Goal: Navigation & Orientation: Understand site structure

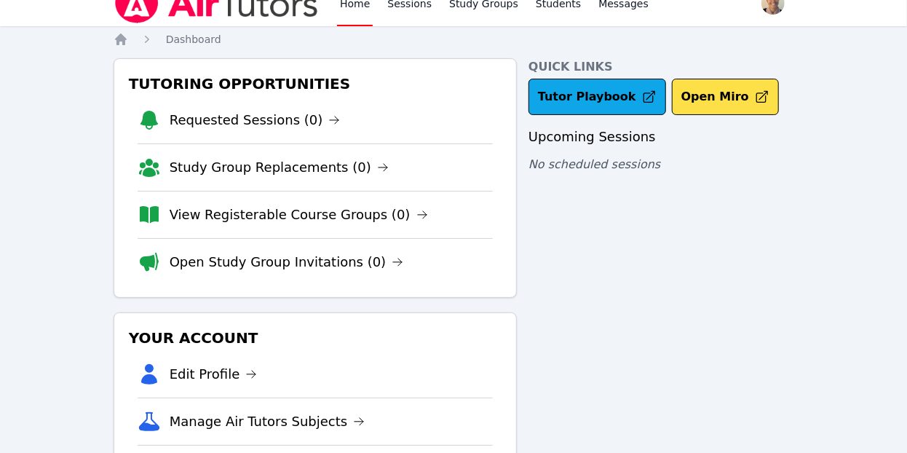
scroll to position [20, 0]
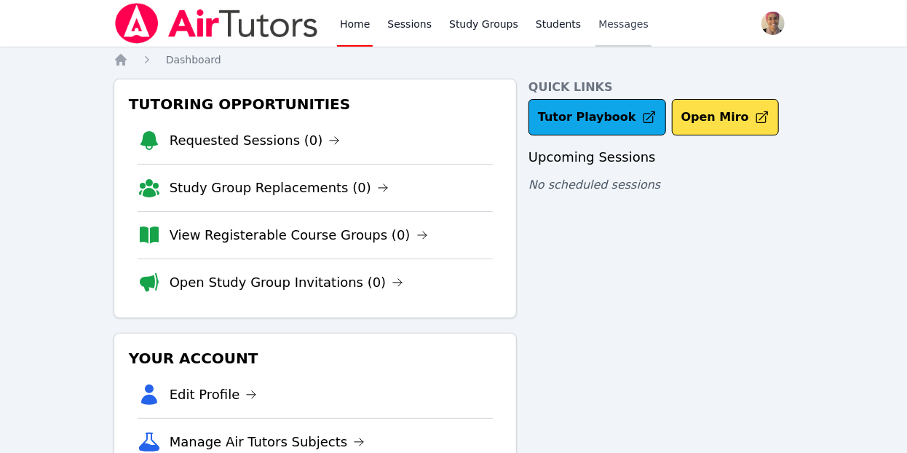
click at [603, 25] on span "Messages" at bounding box center [623, 24] width 50 height 15
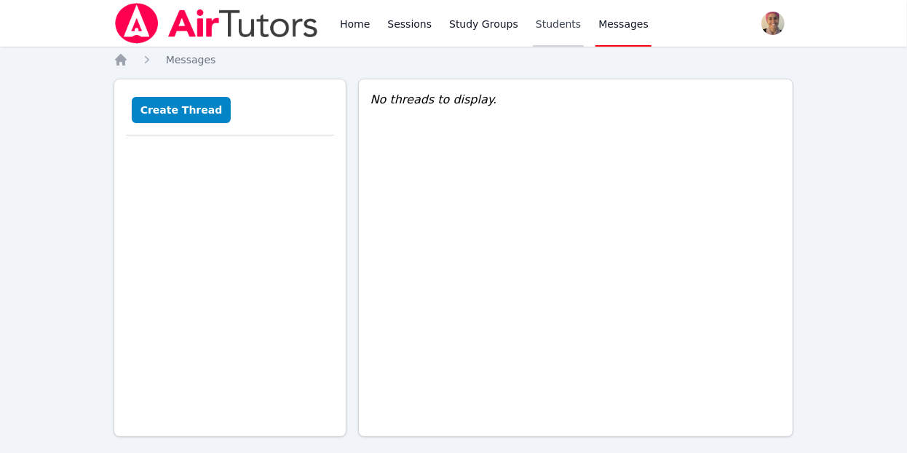
click at [542, 23] on link "Students" at bounding box center [558, 23] width 51 height 47
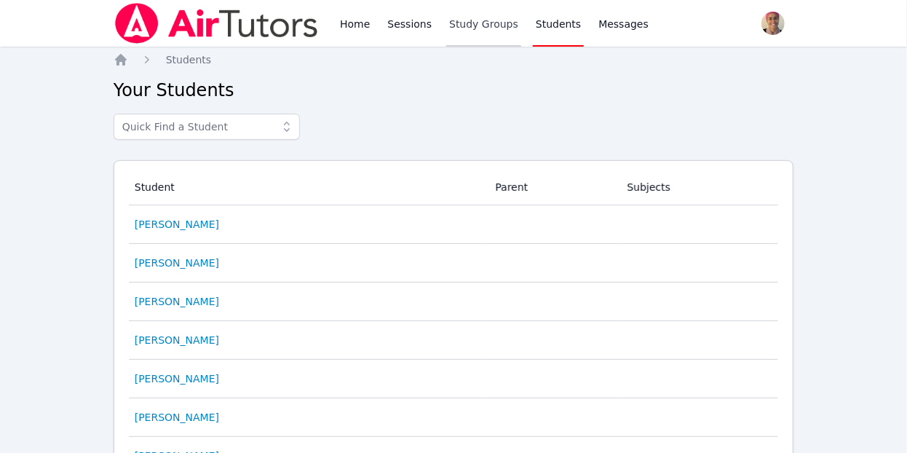
click at [456, 19] on link "Study Groups" at bounding box center [483, 23] width 75 height 47
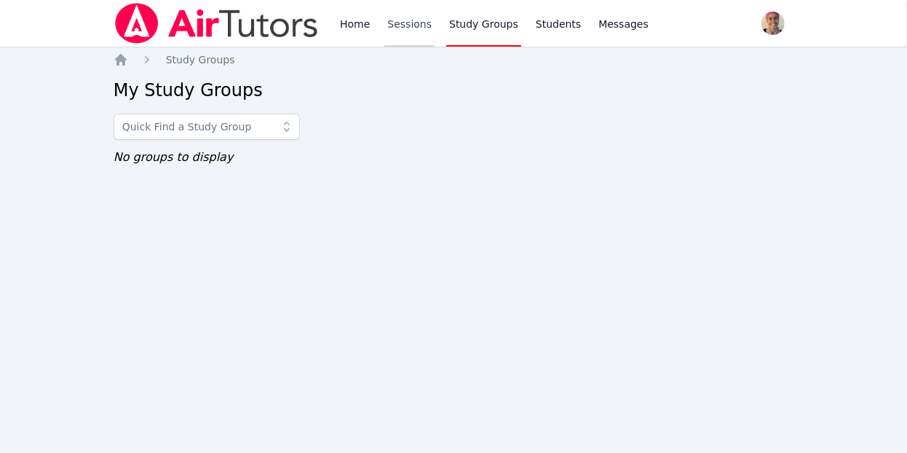
click at [385, 21] on link "Sessions" at bounding box center [409, 23] width 50 height 47
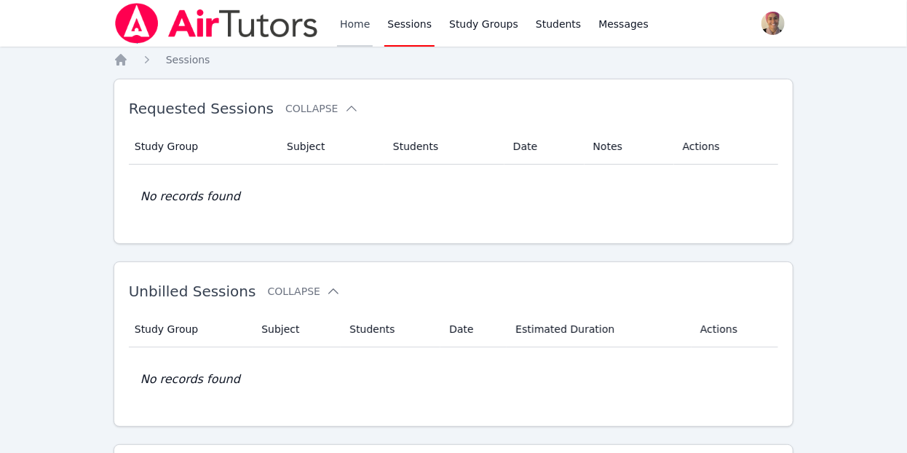
click at [352, 24] on link "Home" at bounding box center [355, 23] width 36 height 47
